Goal: Task Accomplishment & Management: Manage account settings

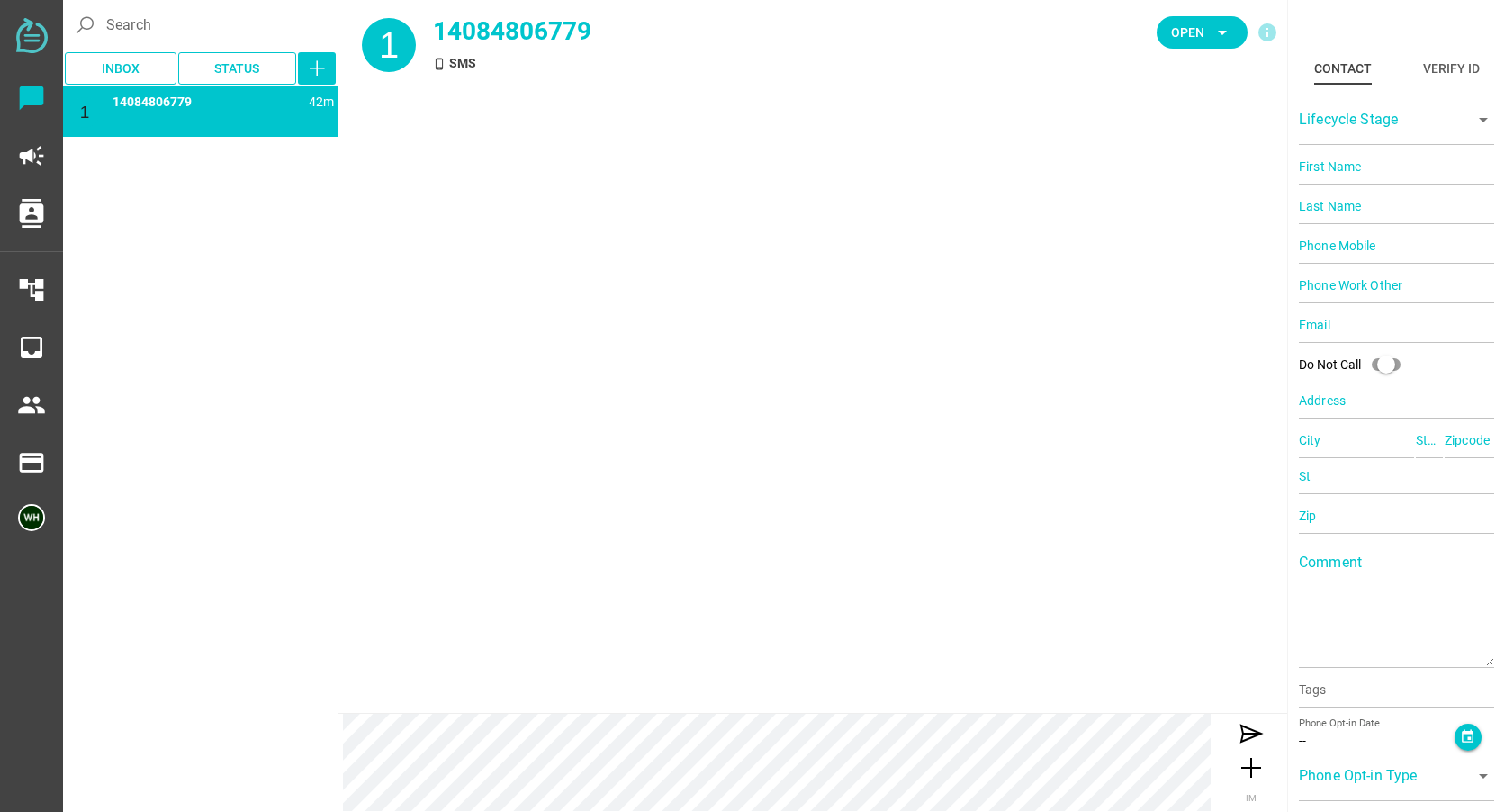
type input "14084806779"
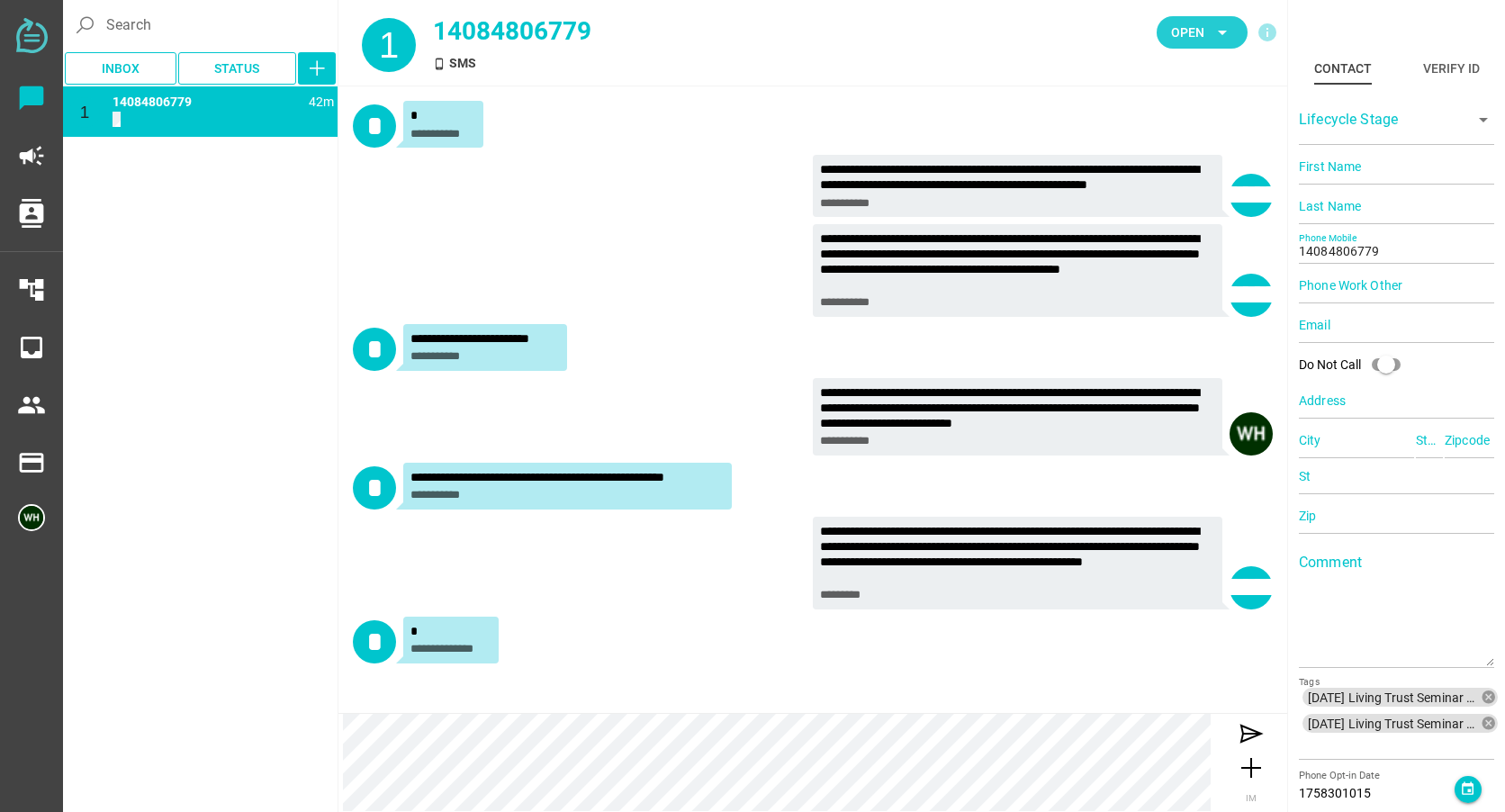
click at [1204, 24] on span "Open arrow_drop_down" at bounding box center [1201, 33] width 62 height 26
click at [1162, 193] on div "Closed" at bounding box center [1196, 200] width 77 height 16
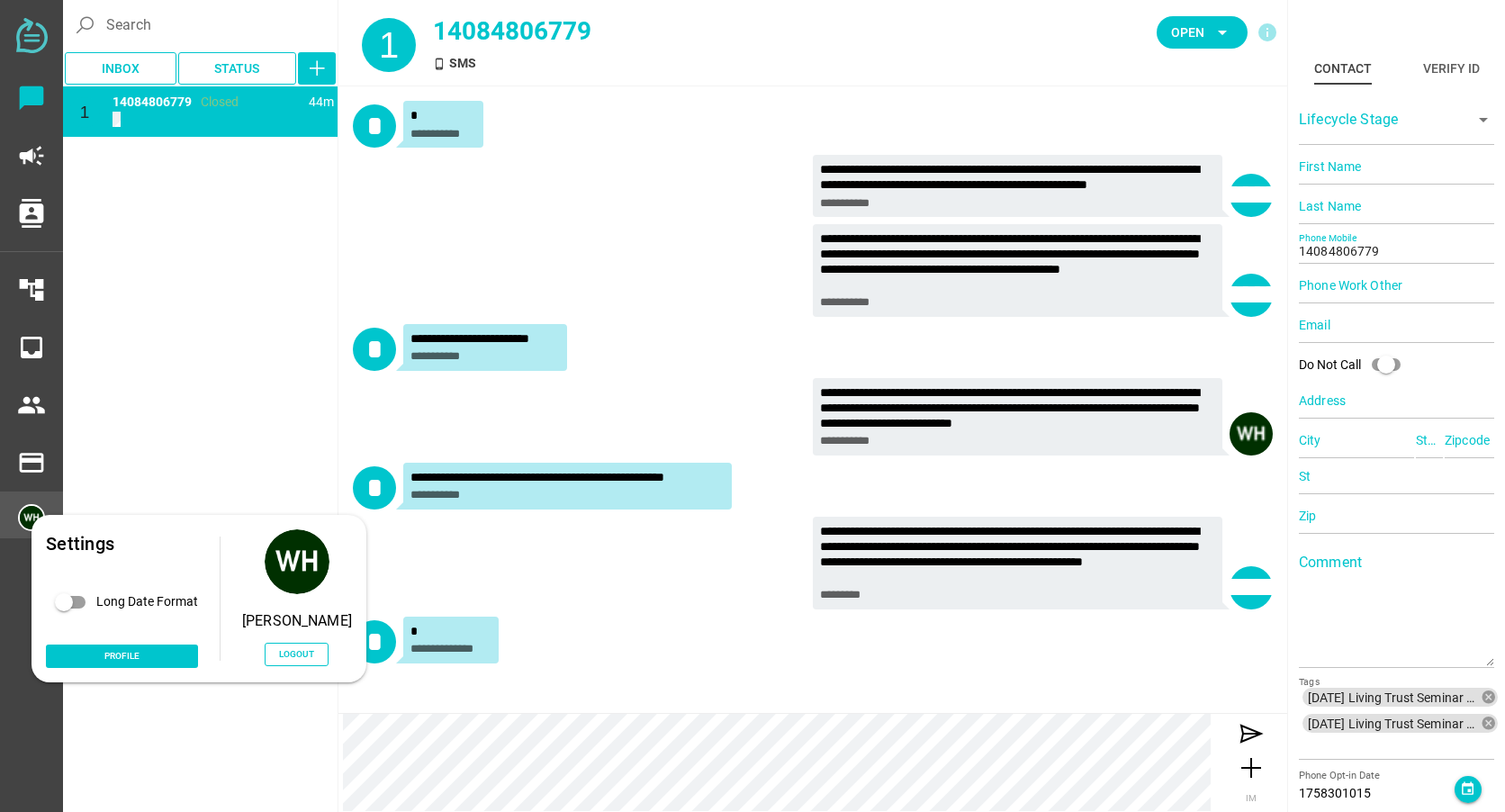
click at [34, 508] on img at bounding box center [31, 516] width 27 height 27
click at [301, 652] on span "Logout" at bounding box center [297, 654] width 35 height 16
